Goal: Information Seeking & Learning: Check status

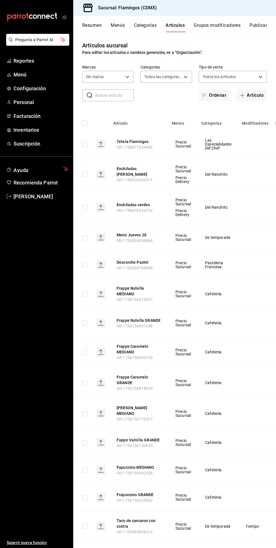
type input "cb965f30-081d-4eb3-977e-f8136708cae6,f30b2214-7966-480d-ac42-18331252359b,0e144…"
type input "51952372-ee4d-4c91-b3ce-b543746027a6"
click at [29, 58] on span "Reportes" at bounding box center [41, 61] width 55 height 8
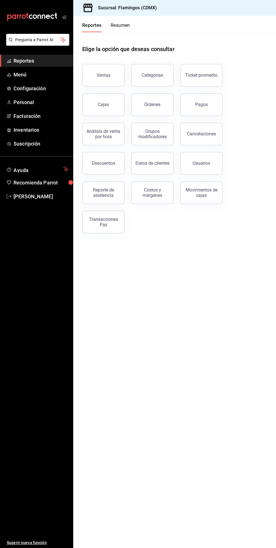
click at [106, 66] on button "Ventas" at bounding box center [103, 75] width 42 height 23
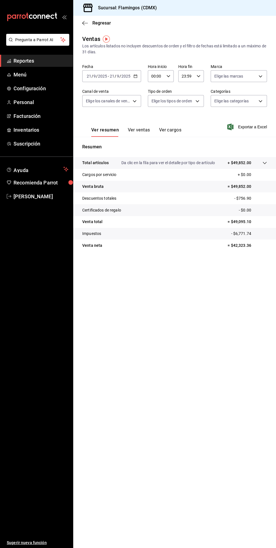
click at [142, 133] on button "Ver ventas" at bounding box center [139, 132] width 22 height 10
